Goal: Task Accomplishment & Management: Manage account settings

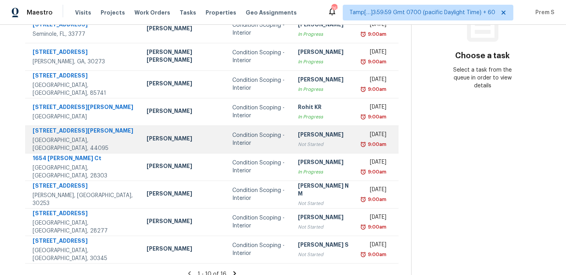
scroll to position [134, 0]
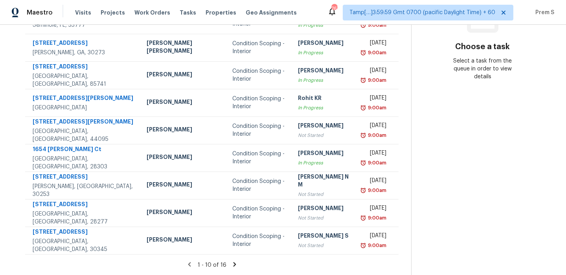
click at [233, 264] on icon at bounding box center [234, 264] width 3 height 4
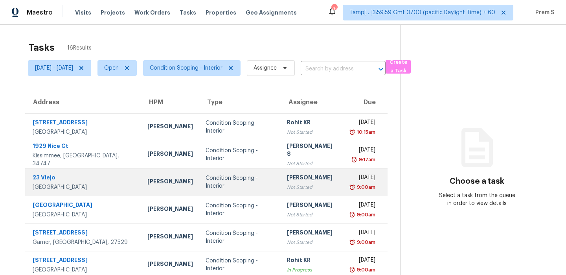
scroll to position [25, 0]
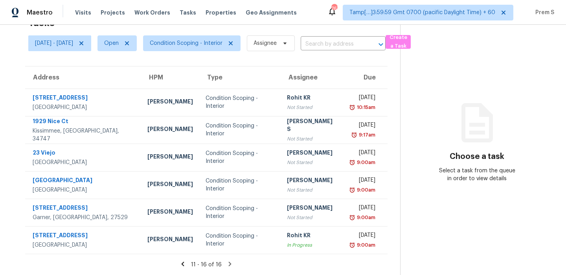
click at [186, 262] on icon at bounding box center [182, 263] width 7 height 7
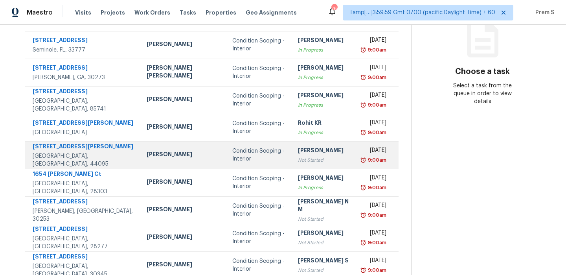
scroll to position [134, 0]
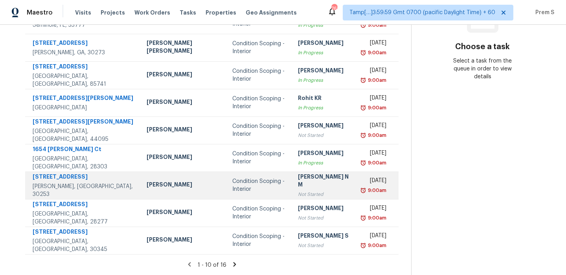
click at [62, 197] on td "371 Autumn Lake Dr McDonough, GA, 30253" at bounding box center [82, 185] width 115 height 28
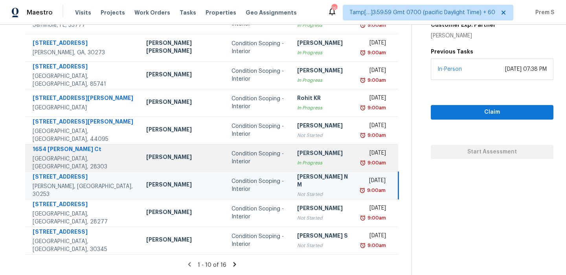
scroll to position [0, 0]
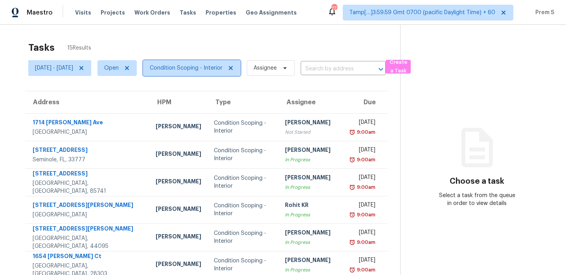
click at [206, 74] on span "Condition Scoping - Interior" at bounding box center [191, 68] width 97 height 16
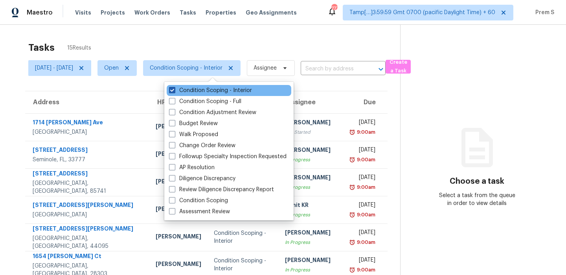
click at [207, 92] on label "Condition Scoping - Interior" at bounding box center [210, 90] width 83 height 8
click at [174, 92] on input "Condition Scoping - Interior" at bounding box center [171, 88] width 5 height 5
checkbox input "false"
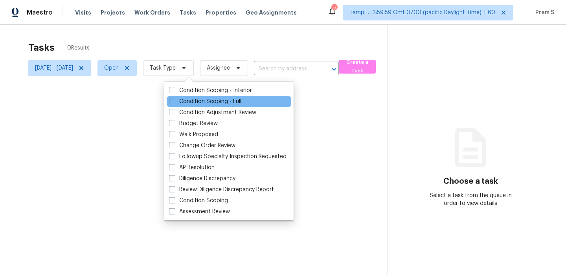
click at [200, 105] on div "Condition Scoping - Full" at bounding box center [229, 101] width 125 height 11
click at [204, 104] on label "Condition Scoping - Full" at bounding box center [205, 101] width 72 height 8
click at [174, 103] on input "Condition Scoping - Full" at bounding box center [171, 99] width 5 height 5
checkbox input "true"
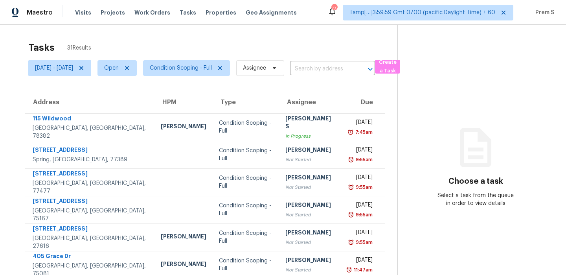
click at [341, 99] on th "Due" at bounding box center [363, 102] width 44 height 22
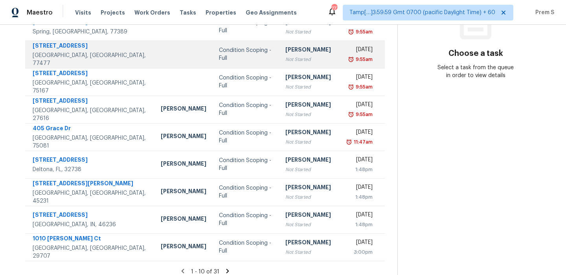
scroll to position [134, 0]
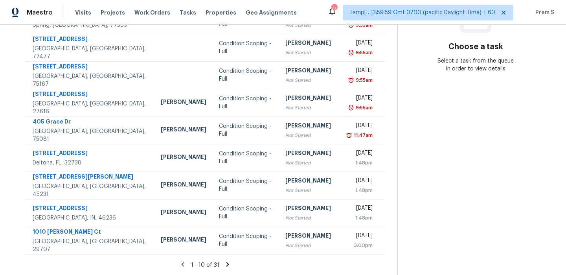
click at [229, 262] on icon at bounding box center [227, 264] width 3 height 4
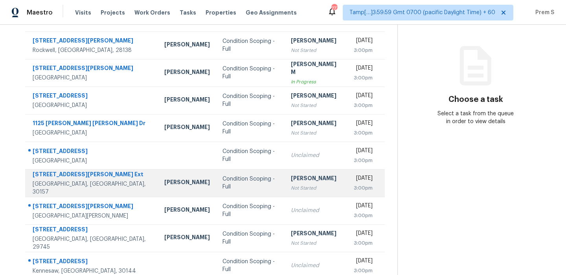
scroll to position [90, 0]
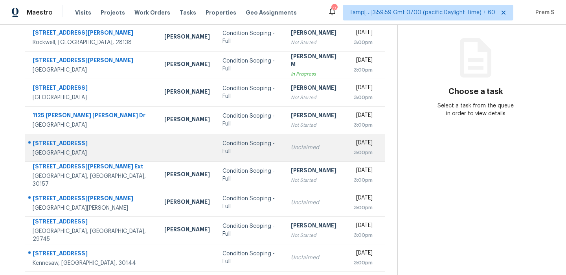
click at [300, 146] on div "Unclaimed" at bounding box center [316, 147] width 50 height 8
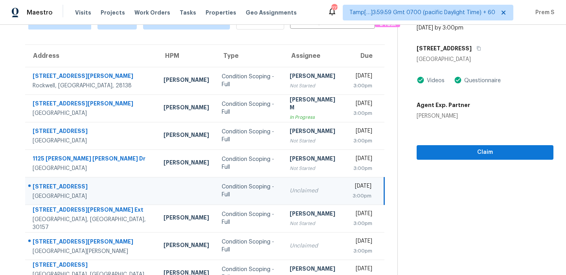
scroll to position [28, 0]
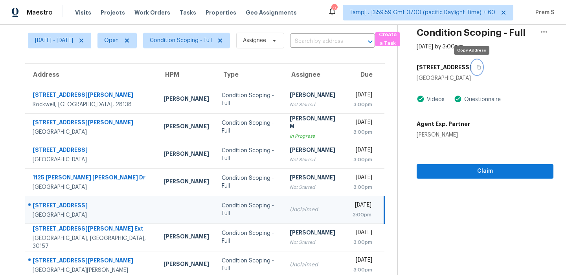
click at [475, 67] on button "button" at bounding box center [477, 67] width 11 height 14
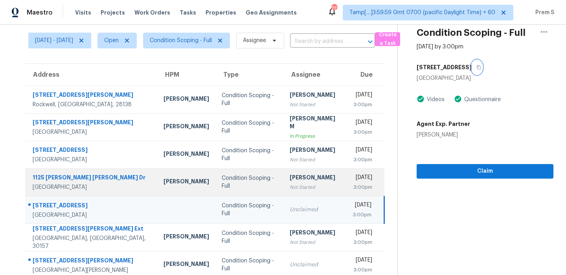
scroll to position [134, 0]
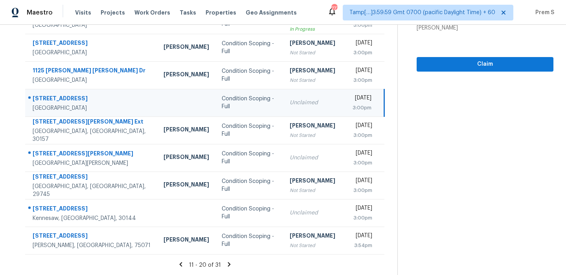
click at [229, 263] on icon at bounding box center [229, 264] width 7 height 7
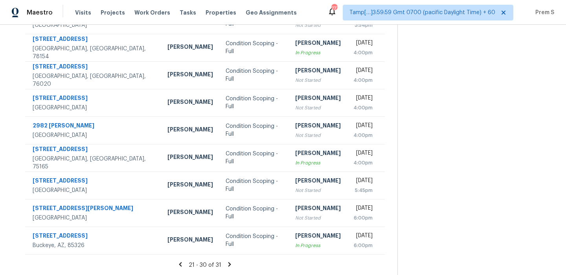
click at [230, 263] on icon at bounding box center [229, 264] width 7 height 7
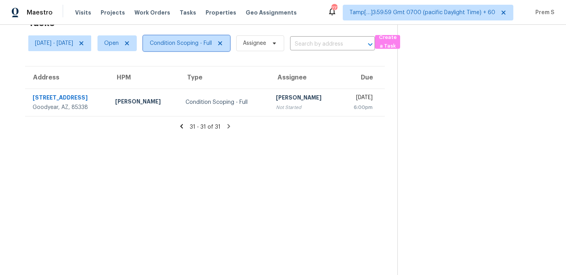
click at [212, 43] on span "Condition Scoping - Full" at bounding box center [181, 43] width 62 height 8
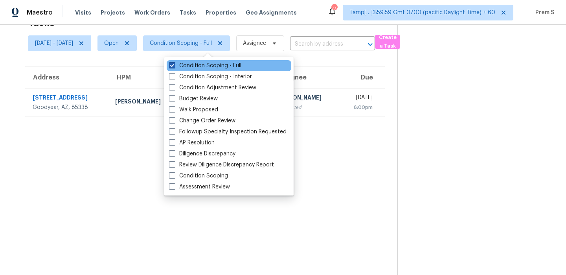
click at [207, 64] on label "Condition Scoping - Full" at bounding box center [205, 66] width 72 height 8
click at [174, 64] on input "Condition Scoping - Full" at bounding box center [171, 64] width 5 height 5
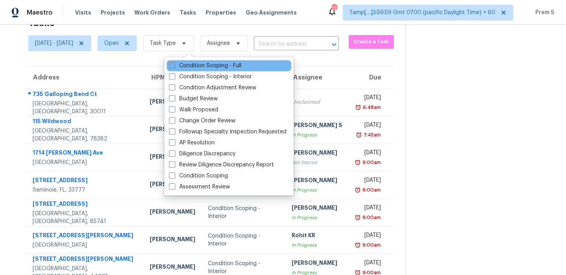
click at [207, 64] on label "Condition Scoping - Full" at bounding box center [205, 66] width 72 height 8
click at [174, 64] on input "Condition Scoping - Full" at bounding box center [171, 64] width 5 height 5
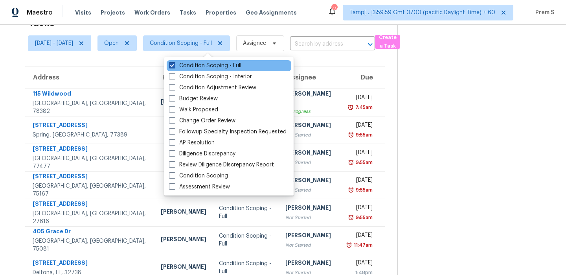
click at [194, 64] on label "Condition Scoping - Full" at bounding box center [205, 66] width 72 height 8
click at [174, 64] on input "Condition Scoping - Full" at bounding box center [171, 64] width 5 height 5
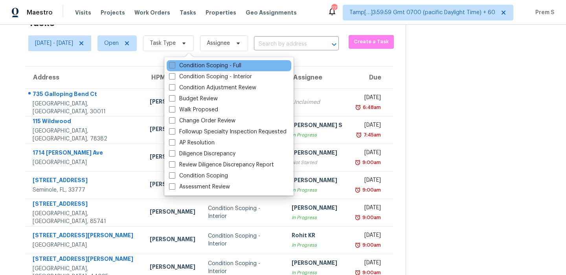
click at [192, 66] on label "Condition Scoping - Full" at bounding box center [205, 66] width 72 height 8
click at [174, 66] on input "Condition Scoping - Full" at bounding box center [171, 64] width 5 height 5
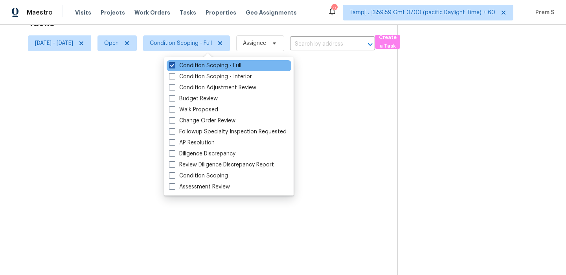
click at [192, 66] on label "Condition Scoping - Full" at bounding box center [205, 66] width 72 height 8
click at [174, 66] on input "Condition Scoping - Full" at bounding box center [171, 64] width 5 height 5
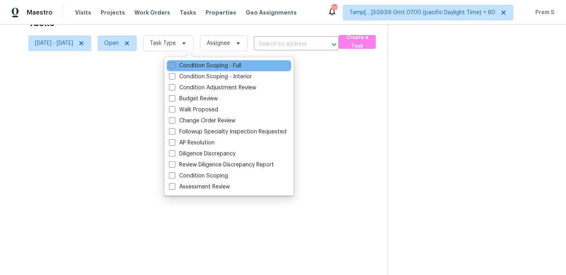
click at [192, 66] on label "Condition Scoping - Full" at bounding box center [205, 66] width 72 height 8
click at [174, 66] on input "Condition Scoping - Full" at bounding box center [171, 64] width 5 height 5
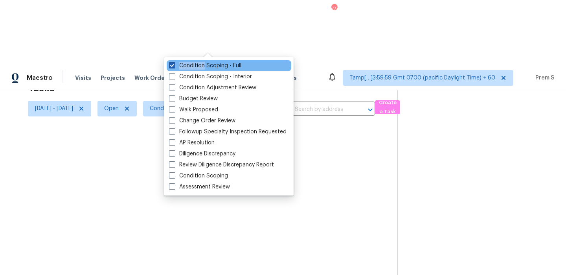
click at [192, 66] on label "Condition Scoping - Full" at bounding box center [205, 66] width 72 height 8
click at [174, 66] on input "Condition Scoping - Full" at bounding box center [171, 64] width 5 height 5
checkbox input "false"
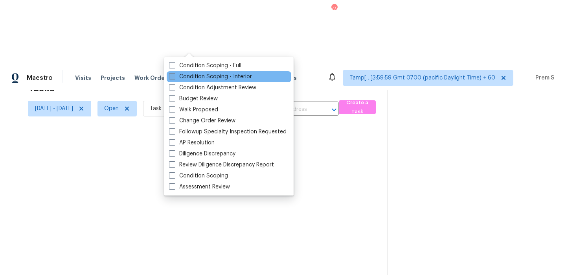
click at [188, 75] on label "Condition Scoping - Interior" at bounding box center [210, 77] width 83 height 8
click at [174, 75] on input "Condition Scoping - Interior" at bounding box center [171, 75] width 5 height 5
checkbox input "true"
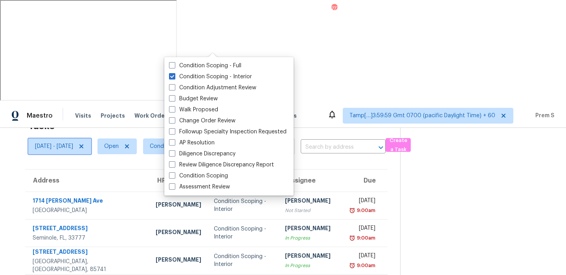
click at [73, 142] on span "[DATE] - [DATE]" at bounding box center [54, 146] width 38 height 8
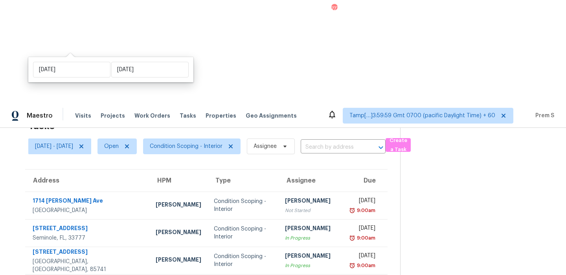
click at [323, 169] on th "Assignee" at bounding box center [312, 180] width 66 height 22
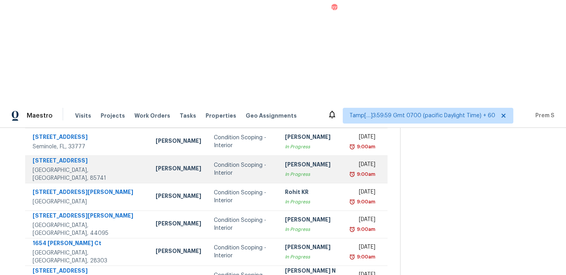
scroll to position [134, 0]
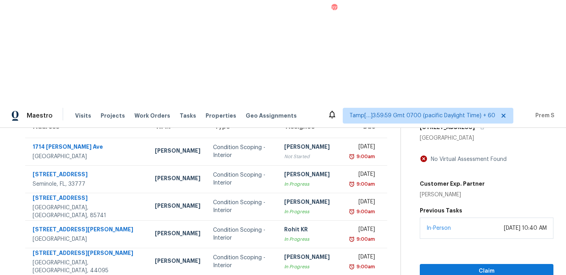
scroll to position [64, 0]
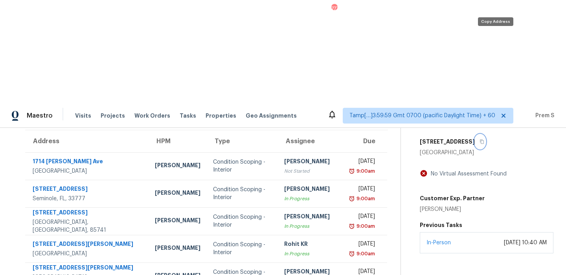
click at [485, 134] on button "button" at bounding box center [480, 141] width 11 height 14
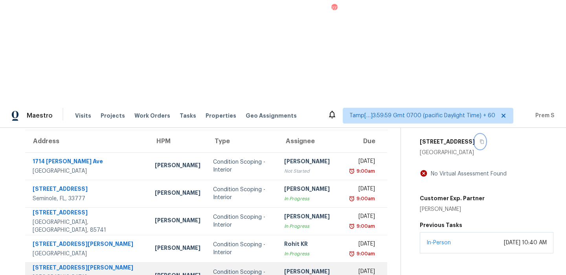
scroll to position [134, 0]
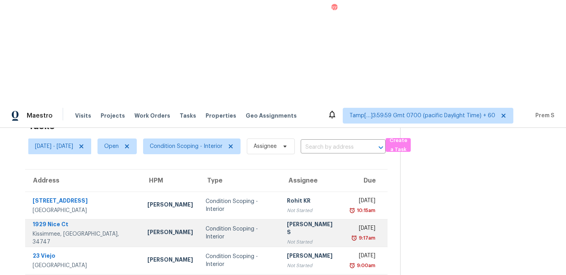
click at [291, 238] on div "Not Started" at bounding box center [312, 242] width 50 height 8
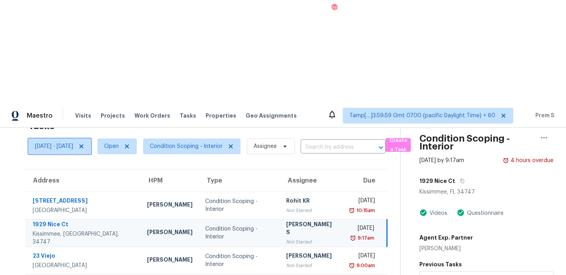
click at [76, 138] on span "[DATE] - [DATE]" at bounding box center [59, 146] width 63 height 16
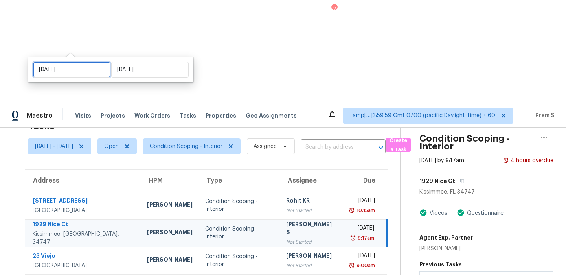
click at [79, 75] on input "[DATE]" at bounding box center [71, 70] width 77 height 16
select select "9"
select select "2025"
select select "10"
select select "2025"
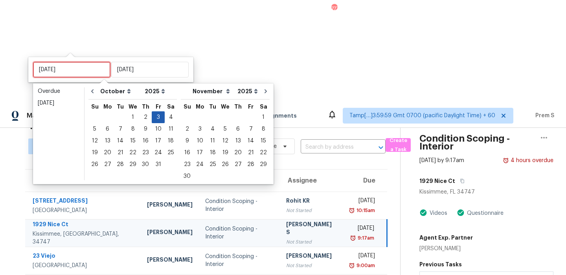
type input "[DATE]"
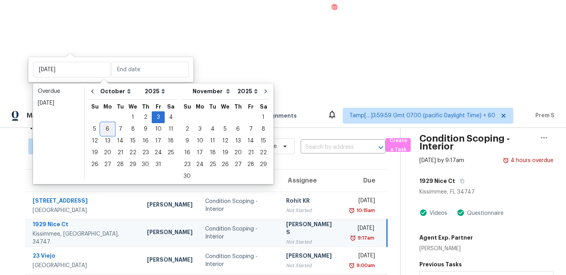
click at [107, 128] on div "6" at bounding box center [107, 128] width 13 height 11
type input "[DATE]"
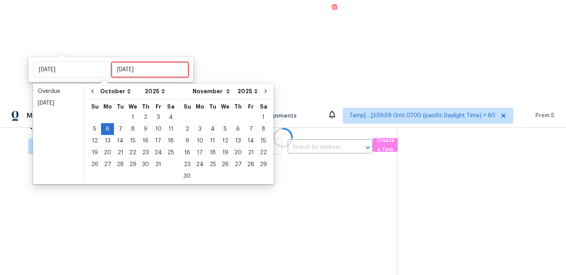
click at [141, 65] on input "[DATE]" at bounding box center [149, 70] width 77 height 16
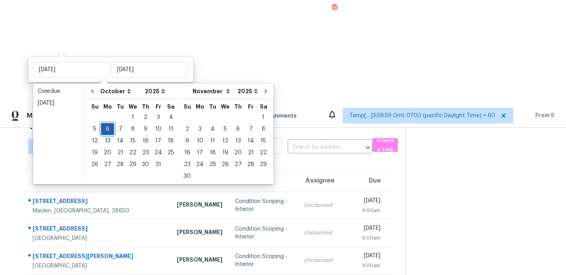
click at [107, 131] on div "6" at bounding box center [107, 128] width 13 height 11
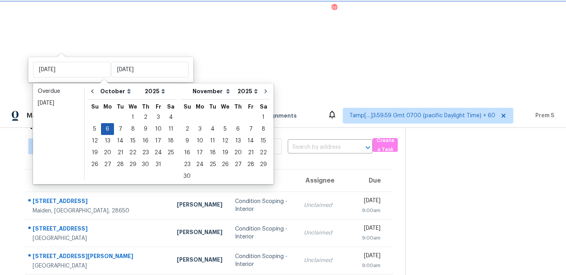
type input "[DATE]"
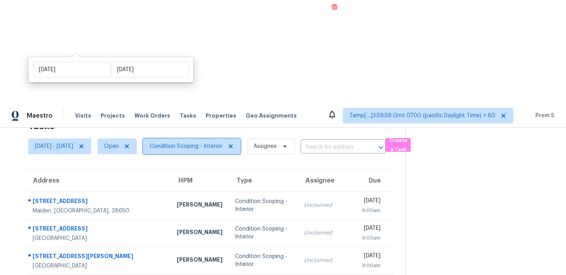
click at [223, 142] on span "Condition Scoping - Interior" at bounding box center [186, 146] width 73 height 8
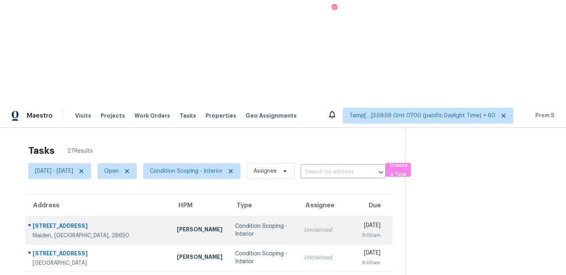
click at [304, 226] on div "Unclaimed" at bounding box center [327, 230] width 46 height 8
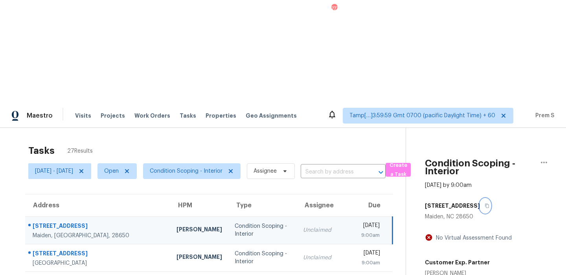
click at [485, 203] on icon "button" at bounding box center [487, 205] width 5 height 5
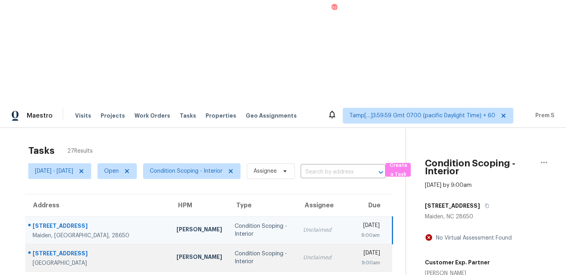
click at [316, 254] on div "Unclaimed" at bounding box center [326, 258] width 46 height 8
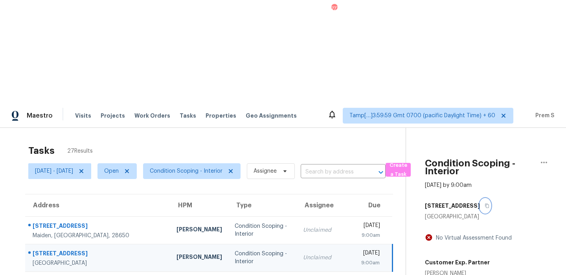
click at [485, 203] on icon "button" at bounding box center [487, 205] width 5 height 5
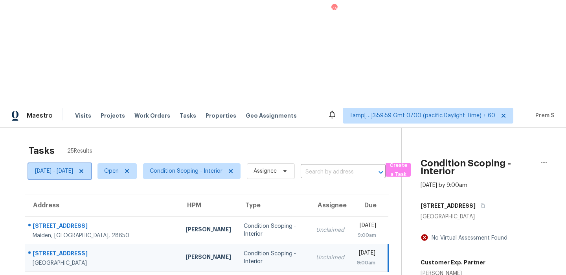
click at [72, 163] on span "[DATE] - [DATE]" at bounding box center [59, 171] width 63 height 16
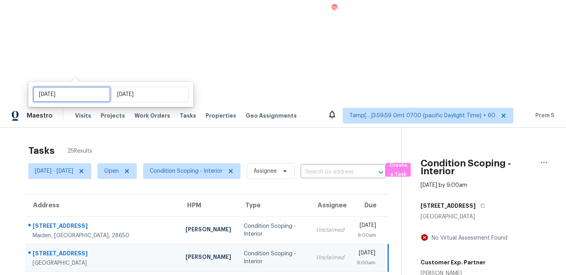
click at [54, 92] on input "[DATE]" at bounding box center [71, 94] width 77 height 16
select select "9"
select select "2025"
select select "10"
select select "2025"
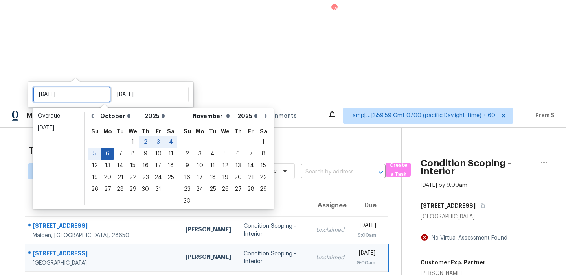
type input "[DATE]"
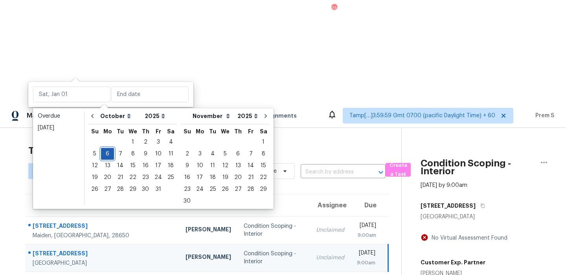
click at [107, 154] on div "6" at bounding box center [107, 153] width 13 height 11
type input "[DATE]"
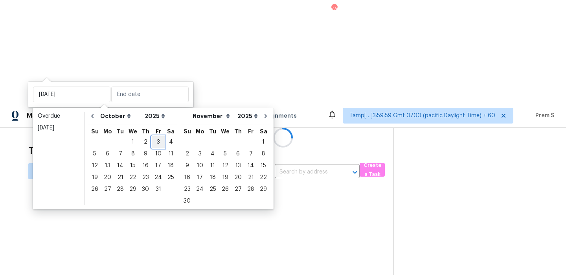
click at [158, 140] on div "3" at bounding box center [158, 141] width 13 height 11
type input "[DATE]"
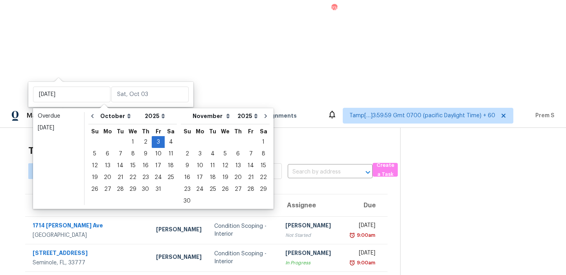
click at [106, 167] on span "Open" at bounding box center [98, 171] width 15 height 8
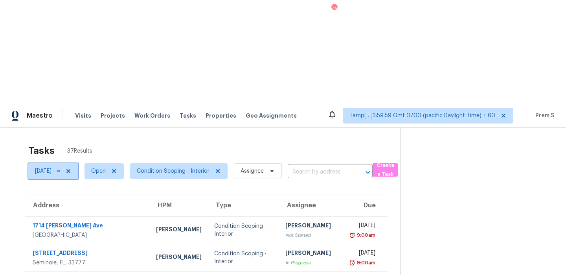
click at [58, 167] on span "[DATE] - ∞" at bounding box center [47, 171] width 25 height 8
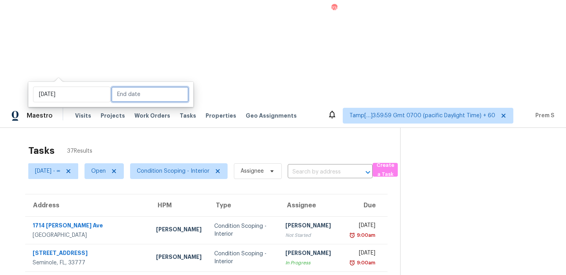
click at [127, 97] on input "text" at bounding box center [149, 94] width 77 height 16
select select "9"
select select "2025"
select select "10"
select select "2025"
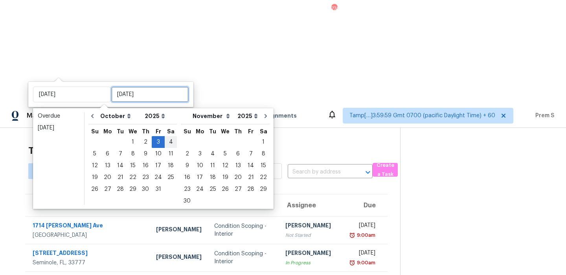
type input "[DATE]"
click at [154, 142] on div "3" at bounding box center [158, 141] width 13 height 11
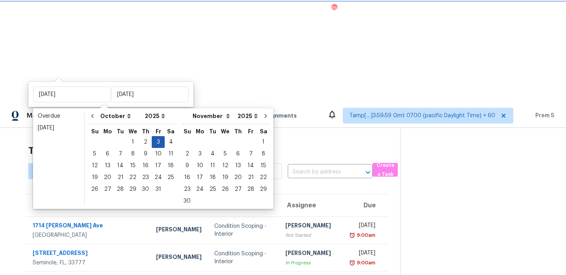
type input "[DATE]"
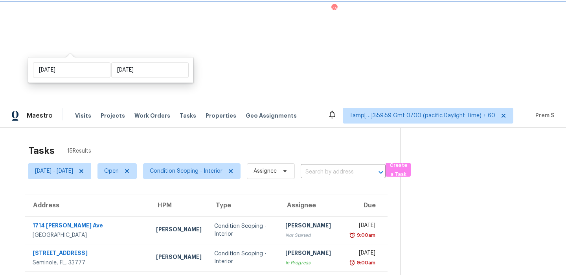
scroll to position [39, 0]
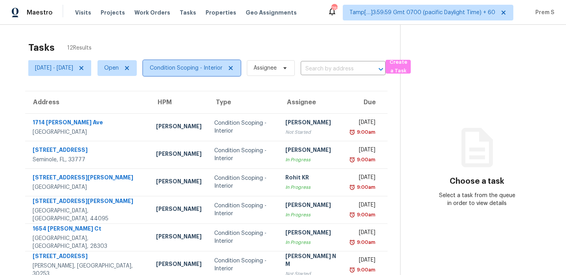
click at [189, 68] on span "Condition Scoping - Interior" at bounding box center [186, 68] width 73 height 8
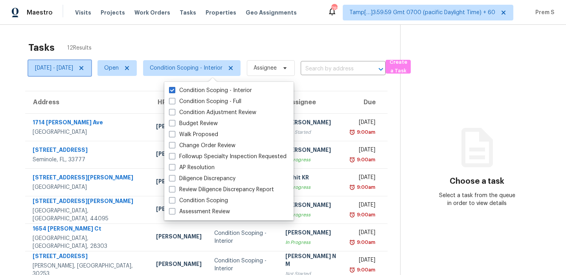
click at [70, 69] on span "[DATE] - [DATE]" at bounding box center [54, 68] width 38 height 8
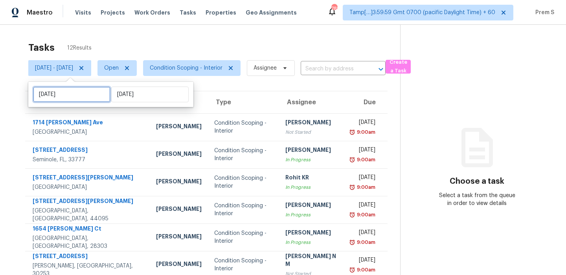
click at [84, 96] on input "Fri, Oct 03" at bounding box center [71, 94] width 77 height 16
select select "9"
select select "2025"
select select "10"
select select "2025"
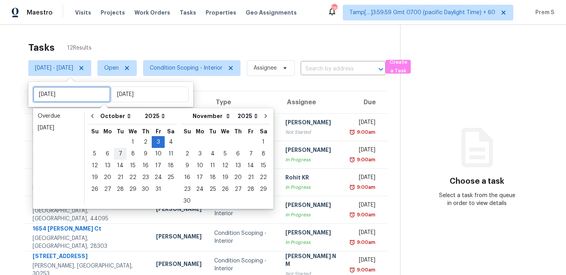
type input "Wed, Oct 08"
click at [107, 156] on div "6" at bounding box center [107, 153] width 13 height 11
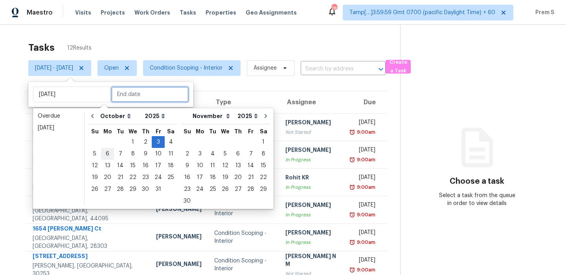
type input "[DATE]"
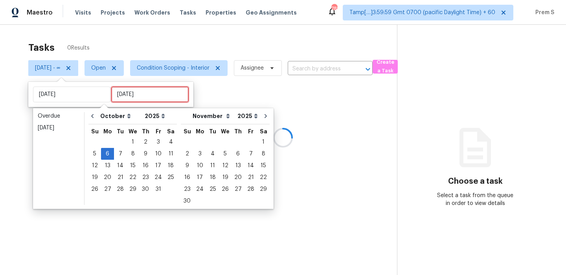
type input "[DATE]"
click at [134, 93] on input "text" at bounding box center [149, 94] width 77 height 16
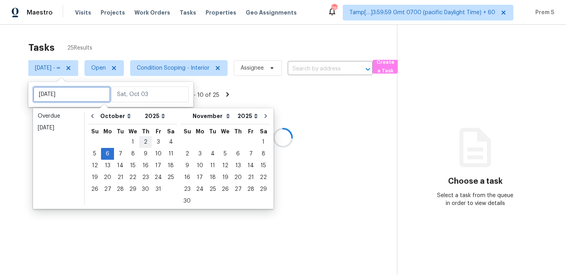
type input "[DATE]"
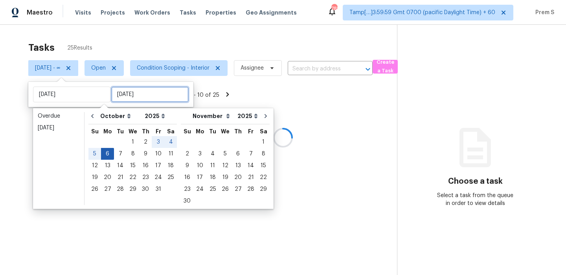
type input "[DATE]"
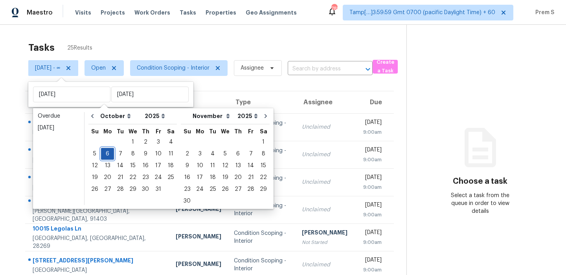
click at [108, 152] on div "6" at bounding box center [107, 153] width 13 height 11
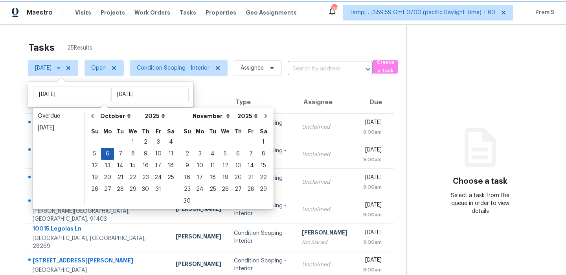
type input "[DATE]"
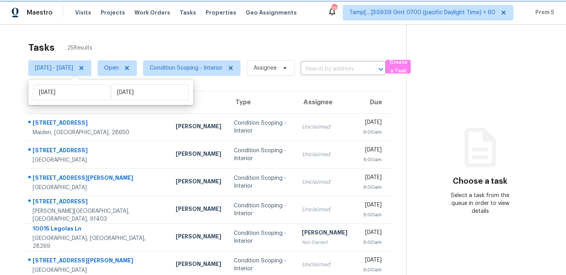
scroll to position [56, 0]
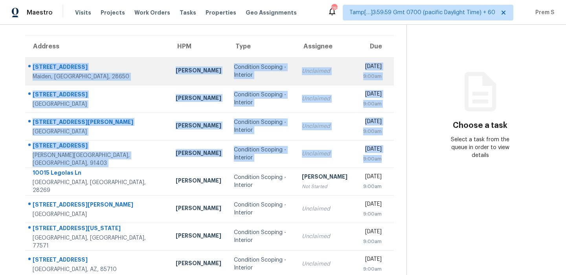
drag, startPoint x: 394, startPoint y: 162, endPoint x: 34, endPoint y: 66, distance: 371.8
click at [34, 66] on tbody "4584 Cherokee Dr # 25 Maiden, NC, 28650 Greg Janiak Condition Scoping - Interio…" at bounding box center [209, 194] width 369 height 275
copy tbody "4584 Cherokee Dr # 25 Maiden, NC, 28650 Greg Janiak Condition Scoping - Interio…"
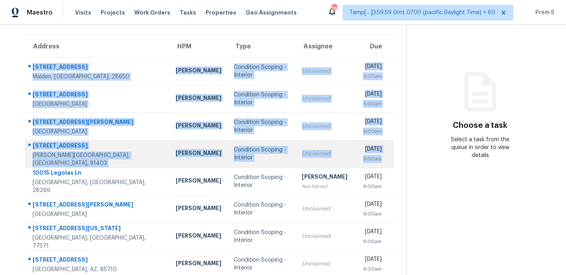
click at [387, 163] on div "Mon, Oct 6th 2025 9:00am" at bounding box center [378, 154] width 30 height 18
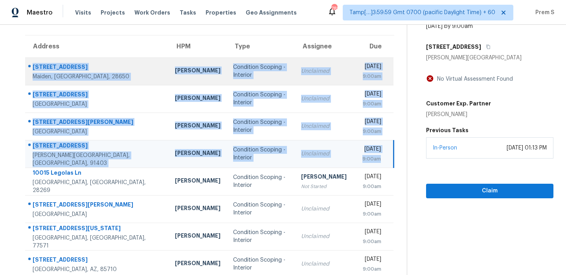
drag, startPoint x: 387, startPoint y: 164, endPoint x: 33, endPoint y: 66, distance: 366.7
click at [33, 66] on tbody "4584 Cherokee Dr # 25 Maiden, NC, 28650 Greg Janiak Condition Scoping - Interio…" at bounding box center [209, 194] width 368 height 275
copy tbody "4584 Cherokee Dr # 25 Maiden, NC, 28650 Greg Janiak Condition Scoping - Interio…"
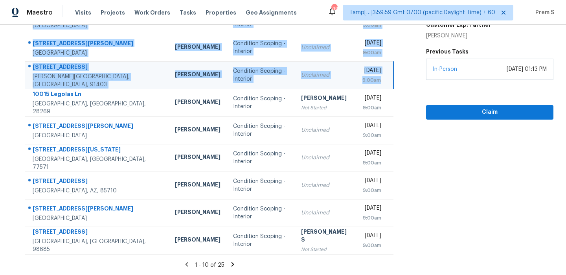
scroll to position [133, 0]
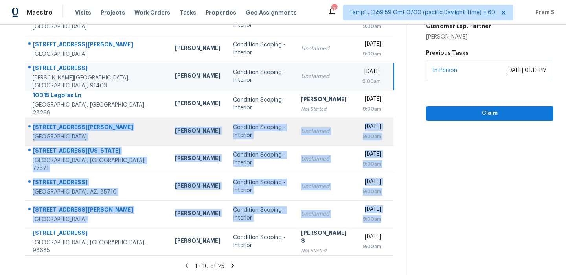
drag, startPoint x: 384, startPoint y: 222, endPoint x: 34, endPoint y: 123, distance: 363.9
click at [34, 123] on tbody "4584 Cherokee Dr # 25 Maiden, NC, 28650 Greg Janiak Condition Scoping - Interio…" at bounding box center [209, 117] width 368 height 275
copy tbody "7560 Baird Way Citrus Heights, CA, 95610 Marcos Reyes Condition Scoping - Inter…"
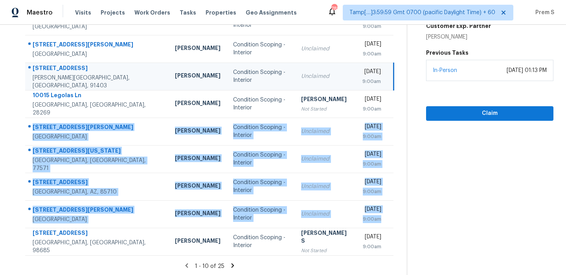
scroll to position [134, 0]
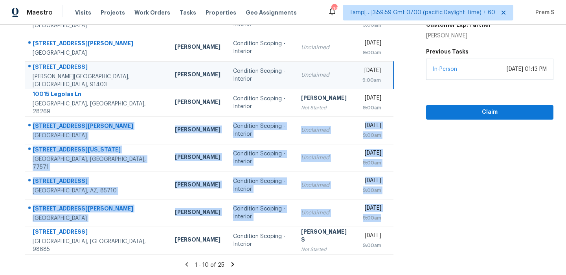
click at [231, 263] on icon at bounding box center [232, 264] width 7 height 7
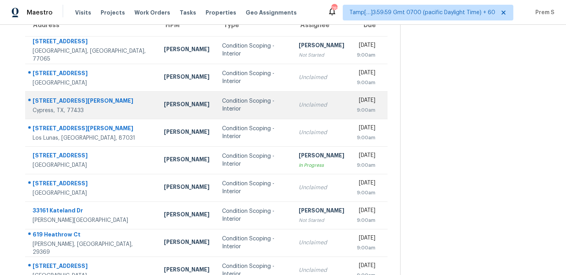
scroll to position [63, 0]
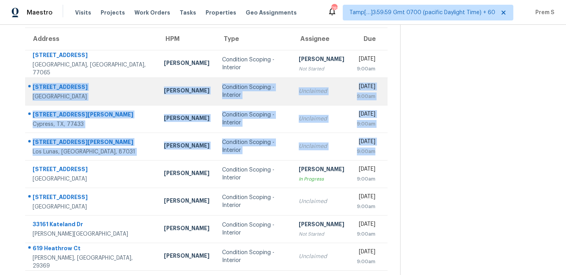
drag, startPoint x: 388, startPoint y: 156, endPoint x: 33, endPoint y: 86, distance: 361.7
click at [33, 86] on tbody "10246 Crooks Way Ct Houston, TX, 77065 Joseph Wolfe Condition Scoping - Interio…" at bounding box center [206, 187] width 362 height 275
copy tbody "2200 Meadowlark Dr Harrisonville, MO, 64701 Joshua Beatty Condition Scoping - I…"
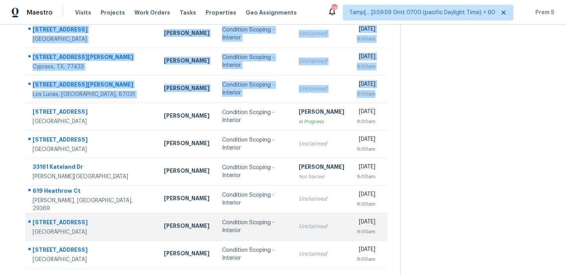
scroll to position [133, 0]
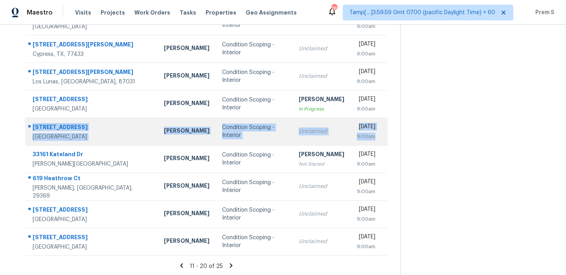
drag, startPoint x: 390, startPoint y: 140, endPoint x: 33, endPoint y: 127, distance: 356.8
click at [33, 127] on tr "2915 Fakes Dr Dallas, TX, 75224 Francisco Balcazar Serrato Condition Scoping - …" at bounding box center [206, 132] width 362 height 28
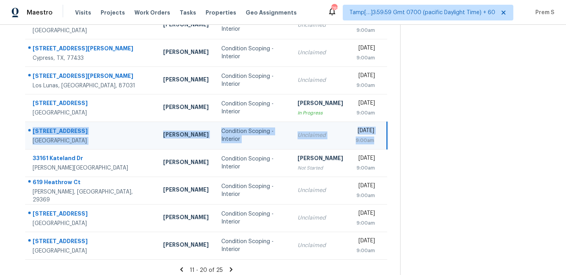
copy tr "2915 Fakes Dr Dallas, TX, 75224 Francisco Balcazar Serrato Condition Scoping - …"
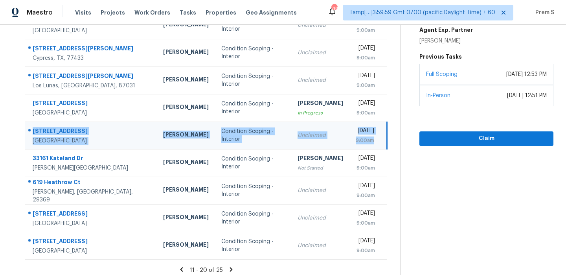
scroll to position [134, 0]
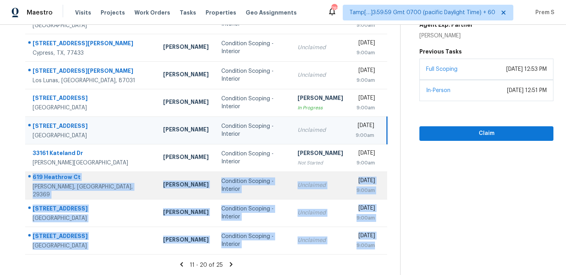
drag, startPoint x: 386, startPoint y: 251, endPoint x: 34, endPoint y: 180, distance: 359.2
click at [34, 180] on tbody "10246 Crooks Way Ct Houston, TX, 77065 Joseph Wolfe Condition Scoping - Interio…" at bounding box center [206, 116] width 362 height 275
copy tbody "619 Heathrow Ct Moore, SC, 29369 William Bynum Condition Scoping - Interior Unc…"
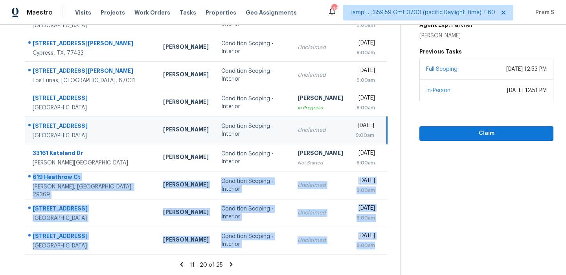
click at [232, 263] on icon at bounding box center [231, 264] width 7 height 7
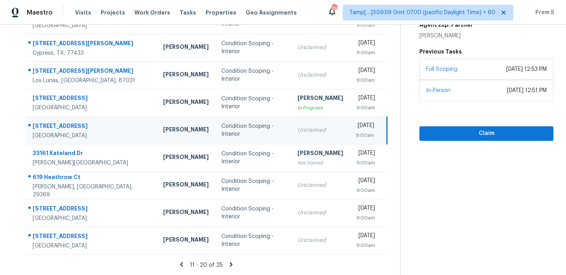
scroll to position [25, 0]
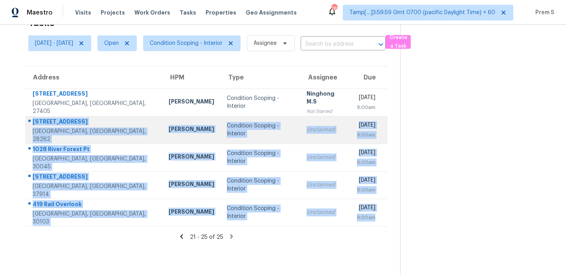
drag, startPoint x: 389, startPoint y: 223, endPoint x: 33, endPoint y: 124, distance: 368.8
click at [33, 123] on tbody "5102 Shorthorn Way Greensboro, NC, 27405 Ken Romain Condition Scoping - Interio…" at bounding box center [206, 157] width 362 height 138
copy tbody "2405 Celosia Dr Charlotte, NC, 28262 Dan Baquero Condition Scoping - Interior U…"
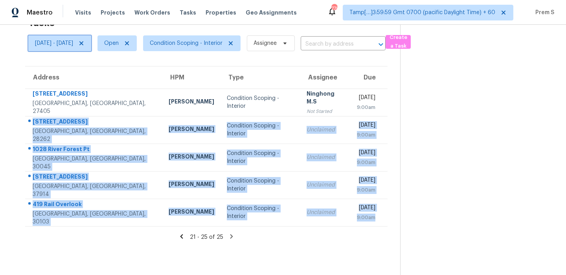
click at [73, 42] on span "[DATE] - [DATE]" at bounding box center [54, 43] width 38 height 8
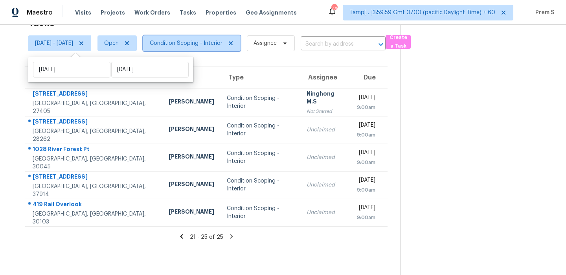
click at [223, 45] on span "Condition Scoping - Interior" at bounding box center [186, 43] width 73 height 8
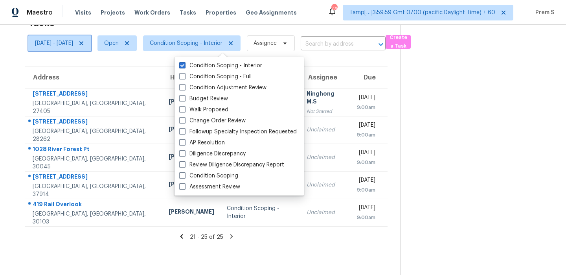
click at [68, 46] on span "[DATE] - [DATE]" at bounding box center [54, 43] width 38 height 8
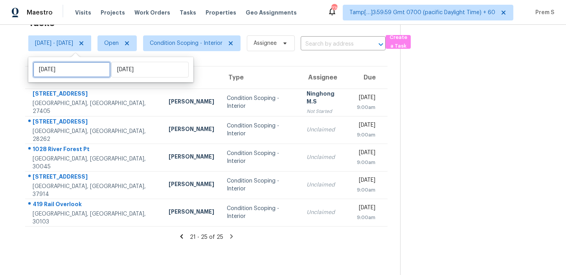
click at [72, 68] on input "[DATE]" at bounding box center [71, 70] width 77 height 16
select select "9"
select select "2025"
select select "10"
select select "2025"
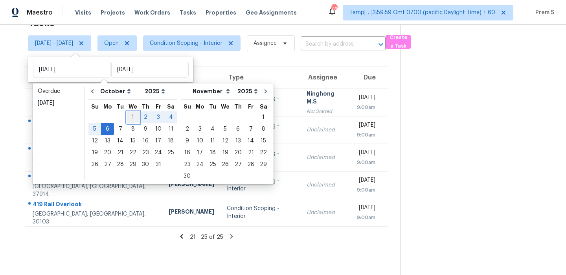
click at [129, 118] on div "1" at bounding box center [133, 117] width 13 height 11
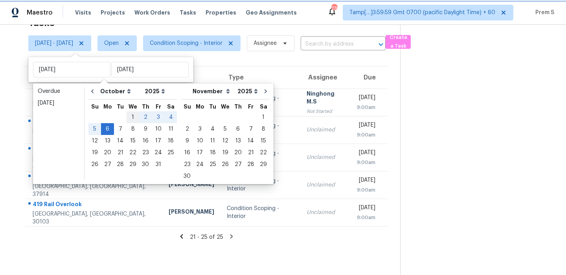
type input "[DATE]"
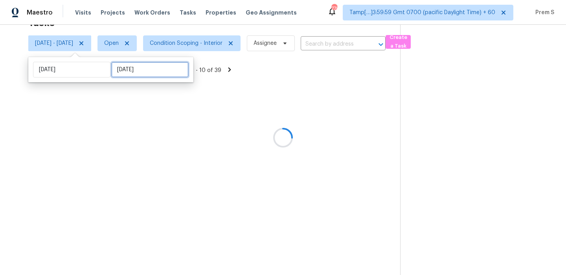
click at [133, 75] on input "[DATE]" at bounding box center [149, 70] width 77 height 16
select select "9"
select select "2025"
select select "10"
select select "2025"
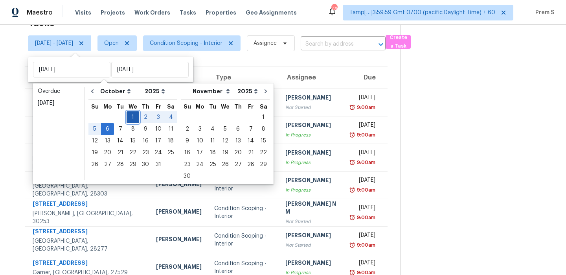
click at [134, 116] on div "1" at bounding box center [133, 117] width 13 height 11
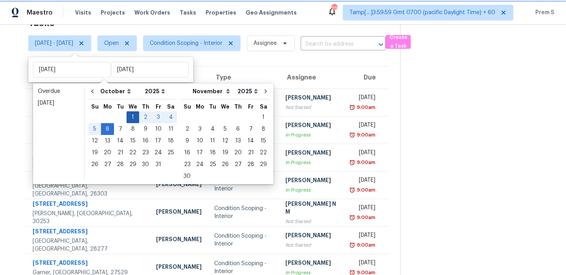
type input "[DATE]"
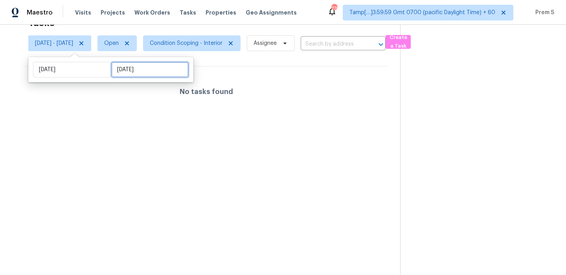
click at [128, 73] on input "[DATE]" at bounding box center [149, 70] width 77 height 16
select select "9"
select select "2025"
select select "10"
select select "2025"
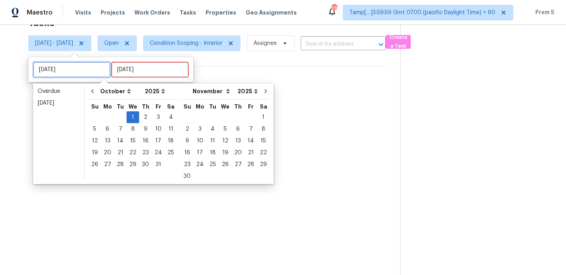
click at [74, 66] on input "[DATE]" at bounding box center [71, 70] width 77 height 16
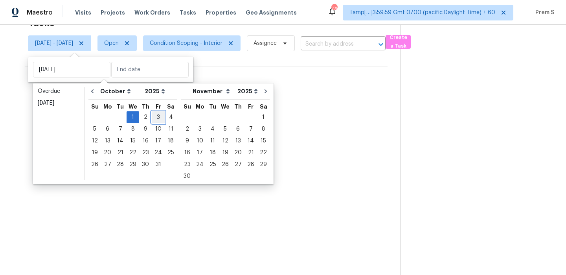
click at [152, 118] on div "3" at bounding box center [158, 117] width 13 height 11
type input "[DATE]"
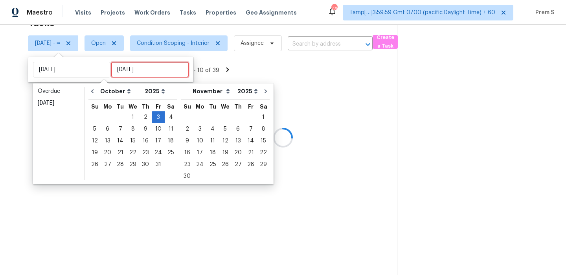
click at [154, 70] on input "[DATE]" at bounding box center [149, 70] width 77 height 16
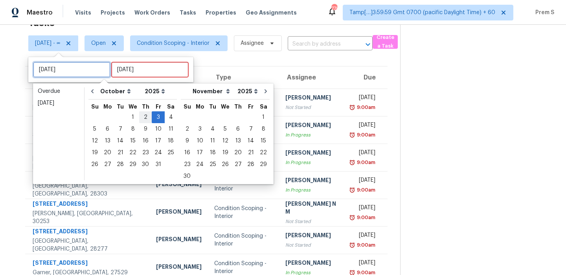
type input "[DATE]"
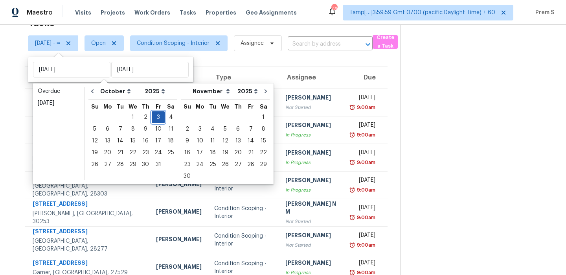
click at [153, 117] on div "3" at bounding box center [158, 117] width 13 height 11
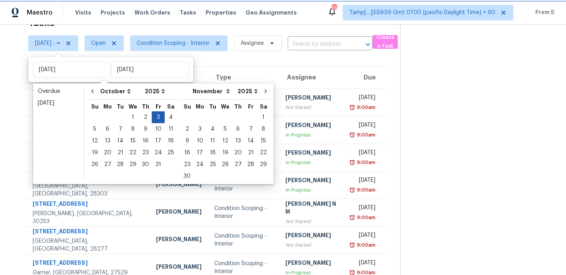
type input "[DATE]"
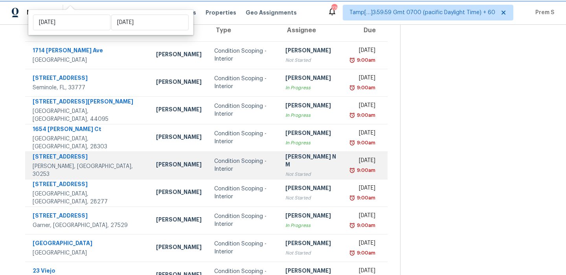
scroll to position [134, 0]
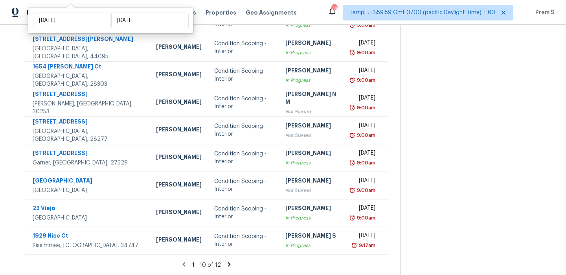
click at [229, 264] on icon at bounding box center [229, 264] width 7 height 7
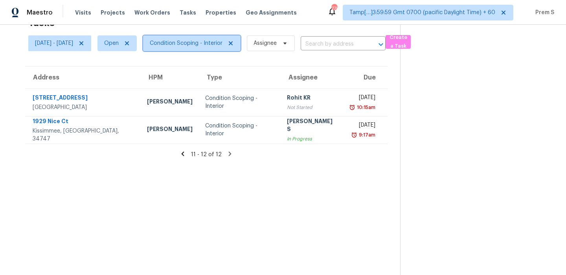
click at [212, 42] on span "Condition Scoping - Interior" at bounding box center [186, 43] width 73 height 8
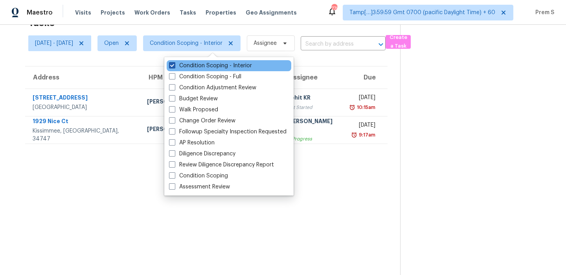
click at [207, 66] on label "Condition Scoping - Interior" at bounding box center [210, 66] width 83 height 8
click at [174, 66] on input "Condition Scoping - Interior" at bounding box center [171, 64] width 5 height 5
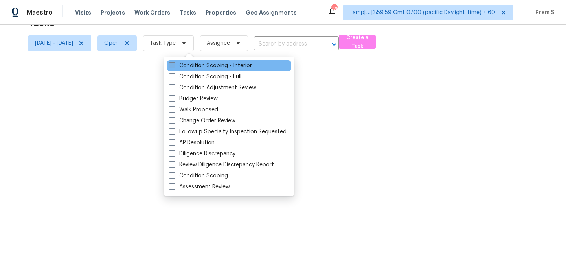
click at [207, 66] on label "Condition Scoping - Interior" at bounding box center [210, 66] width 83 height 8
click at [174, 66] on input "Condition Scoping - Interior" at bounding box center [171, 64] width 5 height 5
checkbox input "true"
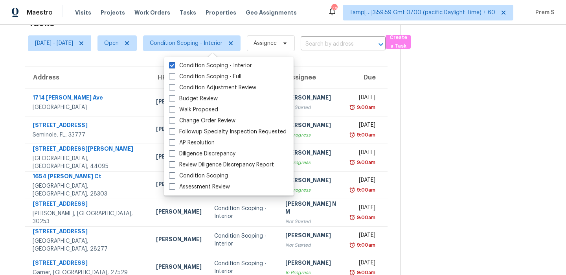
click at [345, 75] on th "Due" at bounding box center [366, 77] width 43 height 22
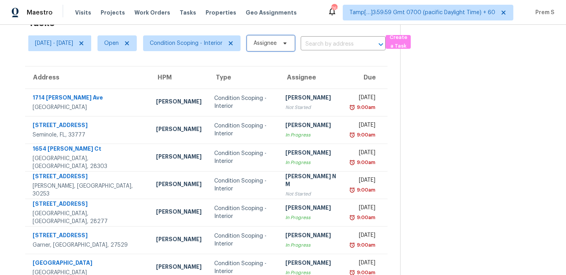
click at [277, 42] on span "Assignee" at bounding box center [265, 43] width 23 height 8
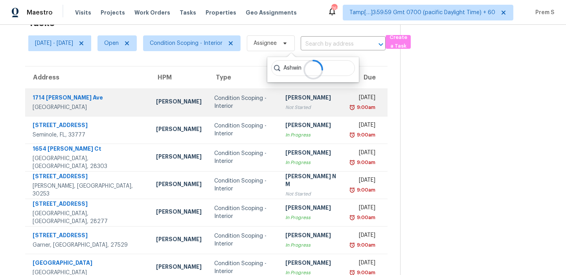
type input "Ashwin"
click at [216, 94] on td "Condition Scoping - Interior" at bounding box center [243, 102] width 71 height 28
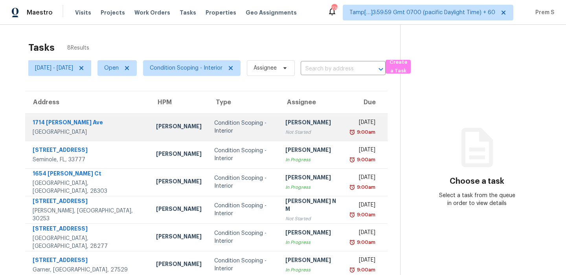
click at [314, 125] on div "[PERSON_NAME]" at bounding box center [311, 123] width 53 height 10
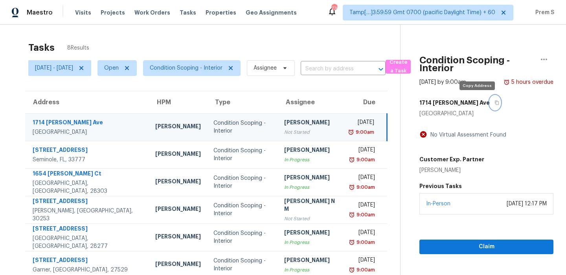
click at [495, 103] on icon "button" at bounding box center [497, 102] width 5 height 5
click at [495, 100] on icon "button" at bounding box center [497, 102] width 5 height 5
click at [277, 66] on span "Assignee" at bounding box center [265, 68] width 23 height 8
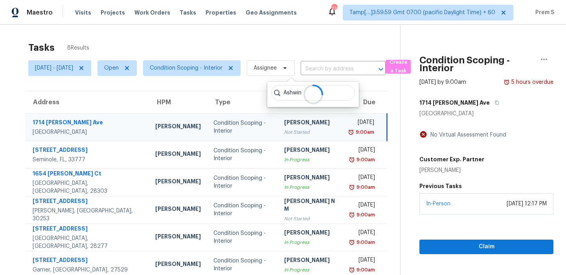
type input "Ashwin"
click at [223, 67] on span "Condition Scoping - Interior" at bounding box center [186, 68] width 73 height 8
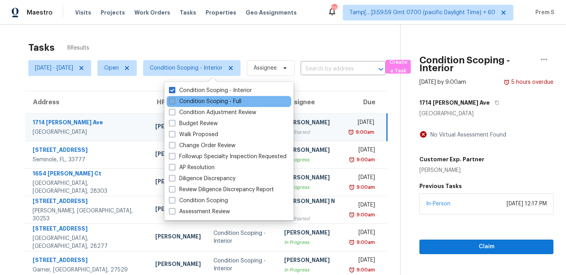
click at [208, 99] on label "Condition Scoping - Full" at bounding box center [205, 101] width 72 height 8
click at [174, 99] on input "Condition Scoping - Full" at bounding box center [171, 99] width 5 height 5
checkbox input "true"
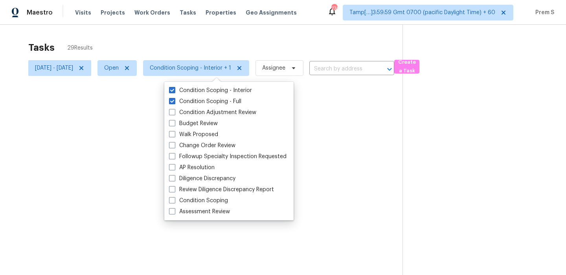
click at [140, 70] on div at bounding box center [283, 137] width 566 height 275
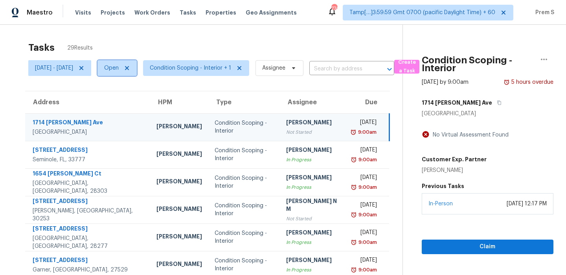
click at [119, 67] on span "Open" at bounding box center [111, 68] width 15 height 8
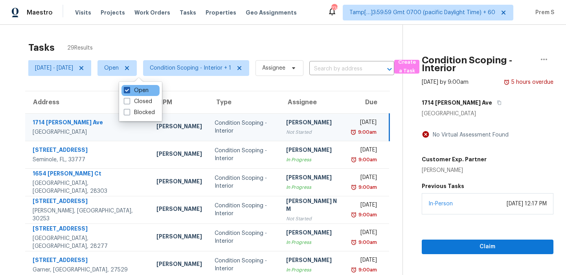
click at [140, 92] on label "Open" at bounding box center [136, 90] width 25 height 8
click at [129, 92] on input "Open" at bounding box center [126, 88] width 5 height 5
checkbox input "false"
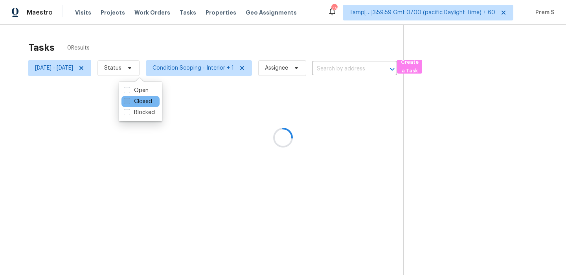
click at [136, 98] on label "Closed" at bounding box center [138, 101] width 28 height 8
click at [129, 98] on input "Closed" at bounding box center [126, 99] width 5 height 5
checkbox input "true"
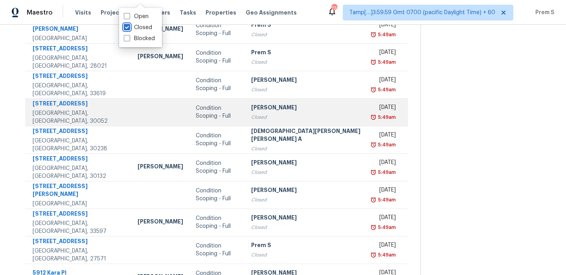
scroll to position [134, 0]
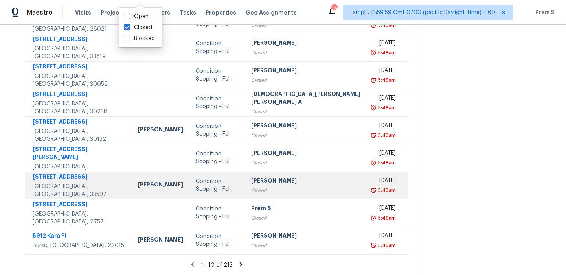
click at [282, 191] on div "Closed" at bounding box center [306, 190] width 110 height 8
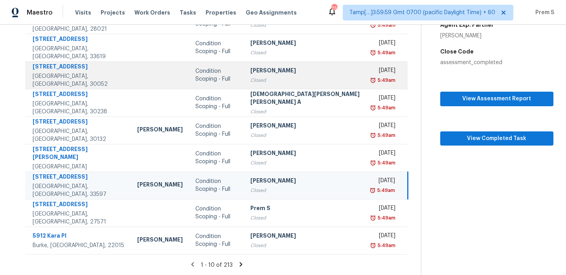
scroll to position [0, 0]
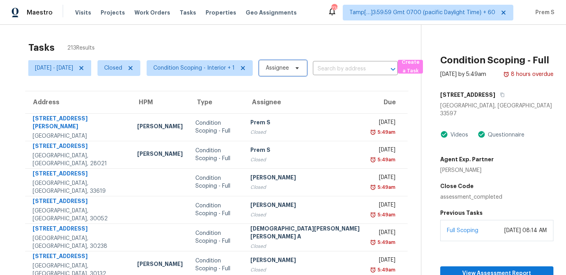
click at [289, 66] on span "Assignee" at bounding box center [277, 68] width 23 height 8
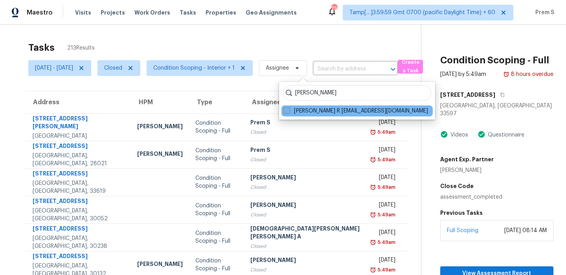
type input "Ashwin r"
click at [312, 113] on label "Ashwin R ashwin.r@opendoor.com" at bounding box center [356, 111] width 144 height 8
click at [289, 112] on input "Ashwin R ashwin.r@opendoor.com" at bounding box center [286, 109] width 5 height 5
checkbox input "true"
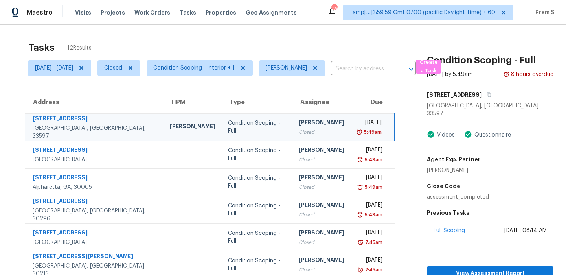
scroll to position [134, 0]
